Goal: Task Accomplishment & Management: Manage account settings

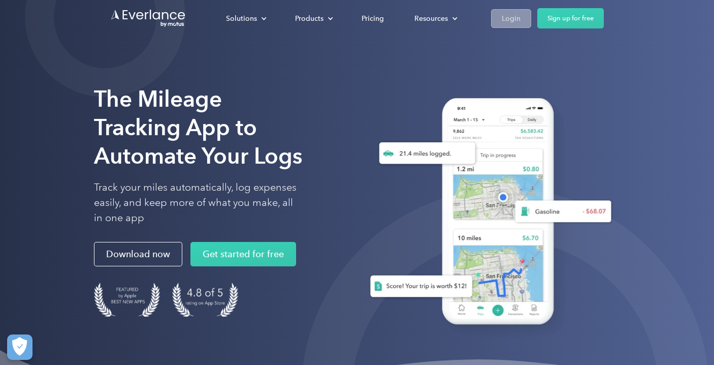
click at [512, 12] on div "Login" at bounding box center [511, 18] width 19 height 13
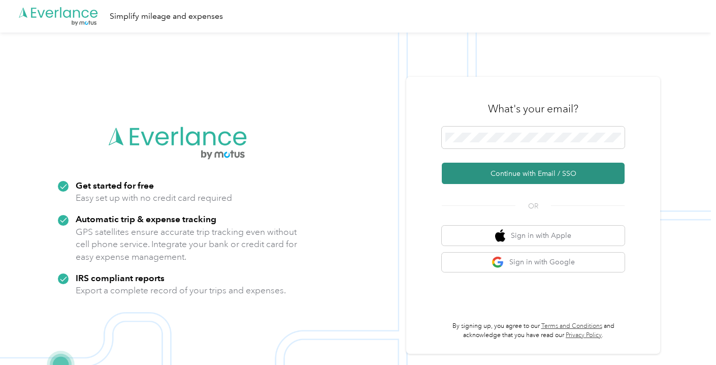
click at [479, 164] on button "Continue with Email / SSO" at bounding box center [533, 173] width 183 height 21
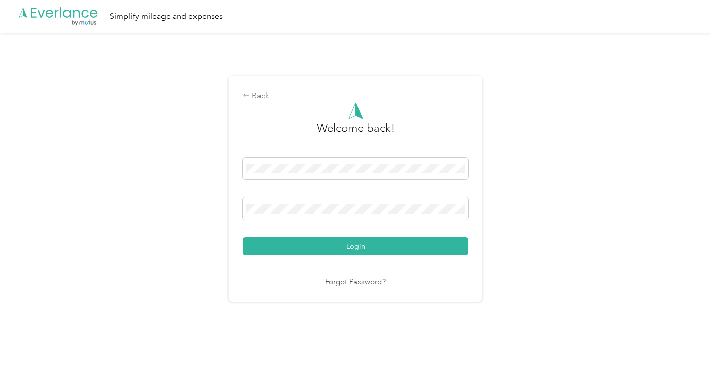
click at [358, 246] on button "Login" at bounding box center [355, 246] width 225 height 18
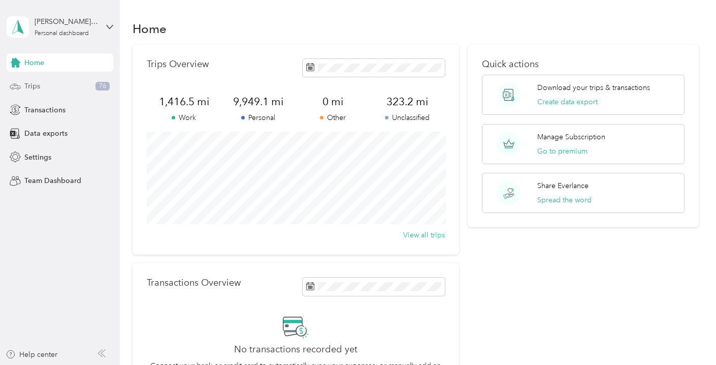
click at [61, 86] on div "Trips 76" at bounding box center [60, 86] width 107 height 18
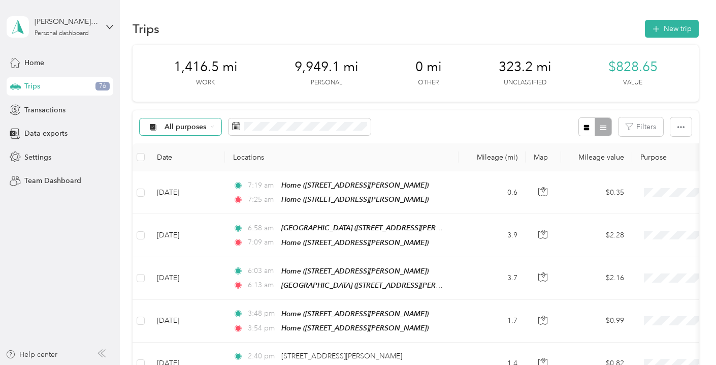
click at [184, 128] on span "All purposes" at bounding box center [186, 126] width 42 height 7
click at [431, 124] on div "All purposes Filters" at bounding box center [416, 126] width 566 height 33
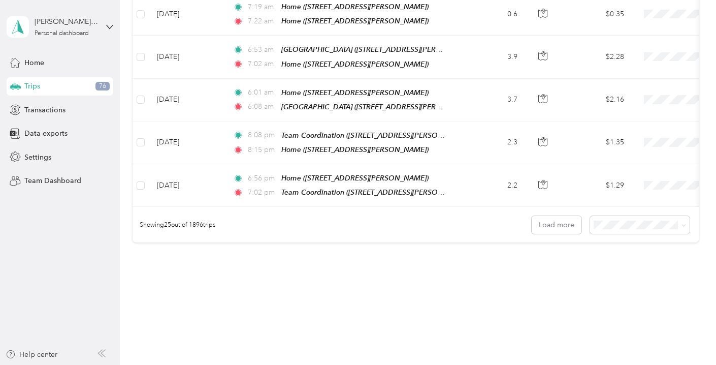
scroll to position [1029, 0]
click at [570, 216] on button "Load more" at bounding box center [557, 225] width 50 height 18
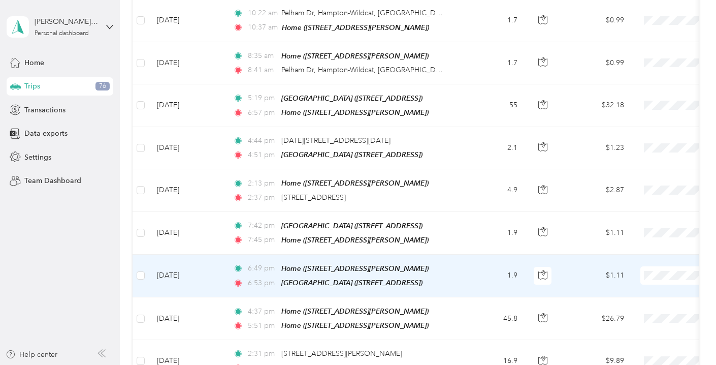
scroll to position [1574, 0]
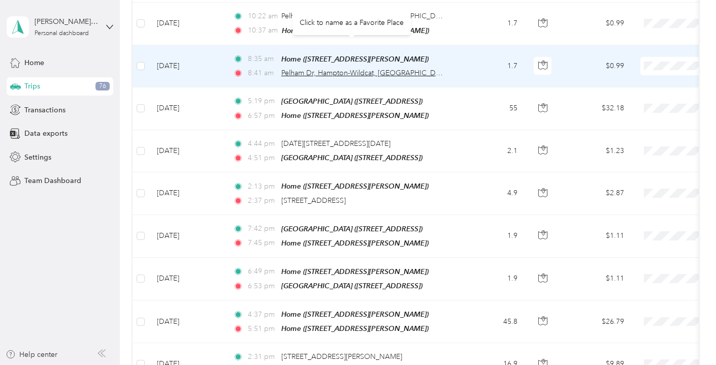
click at [328, 69] on span "Pelham Dr, Hampton-Wildcat, Columbia, SC" at bounding box center [404, 73] width 247 height 9
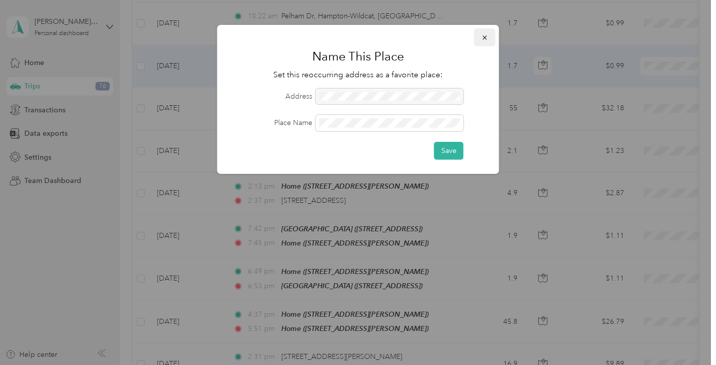
click at [481, 43] on button "button" at bounding box center [484, 37] width 21 height 18
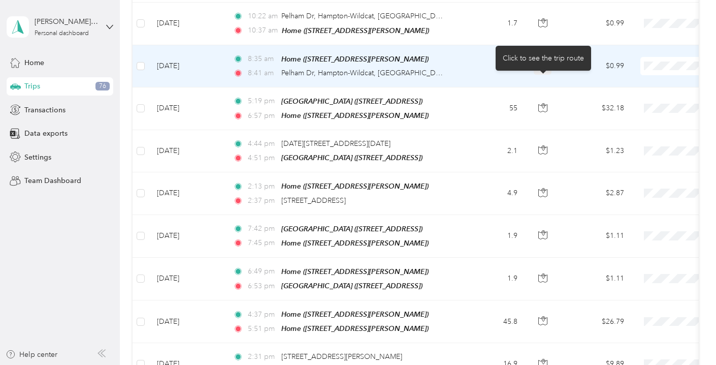
click at [547, 61] on icon "button" at bounding box center [542, 65] width 9 height 8
click at [503, 45] on td "1.7" at bounding box center [492, 66] width 67 height 42
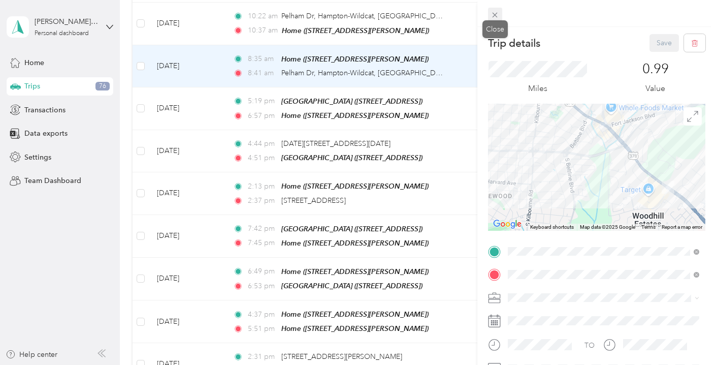
click at [495, 16] on icon at bounding box center [495, 15] width 9 height 9
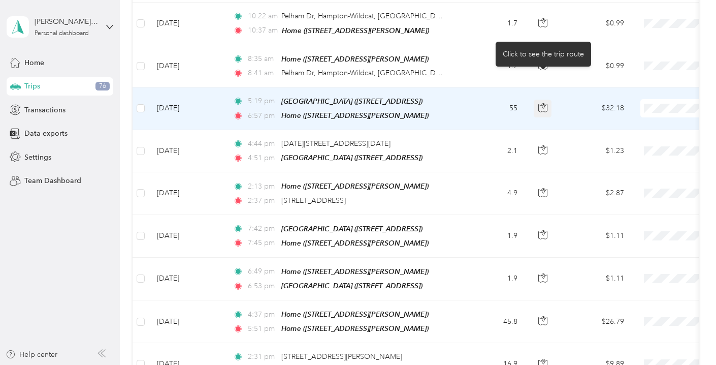
click at [546, 103] on icon "button" at bounding box center [542, 107] width 9 height 9
click at [544, 103] on icon "button" at bounding box center [542, 107] width 9 height 9
